Goal: Navigation & Orientation: Find specific page/section

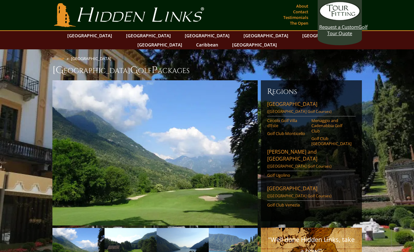
click at [299, 37] on link "[GEOGRAPHIC_DATA]" at bounding box center [324, 35] width 51 height 9
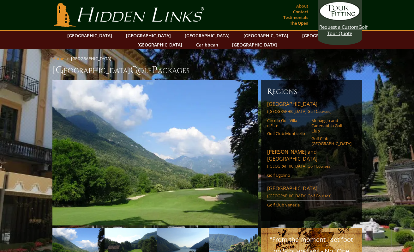
click at [303, 4] on link "About" at bounding box center [301, 6] width 15 height 9
